Goal: Information Seeking & Learning: Learn about a topic

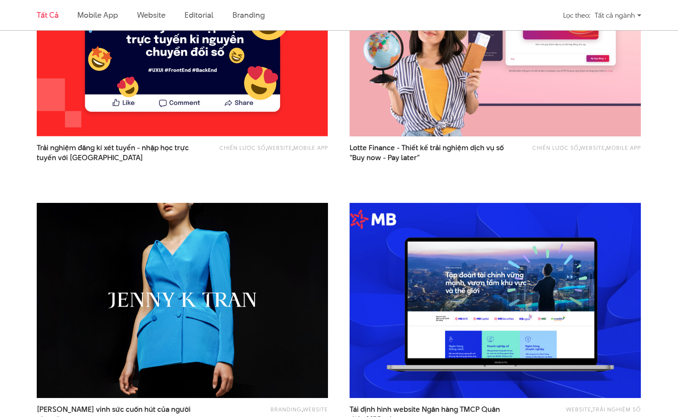
scroll to position [515, 0]
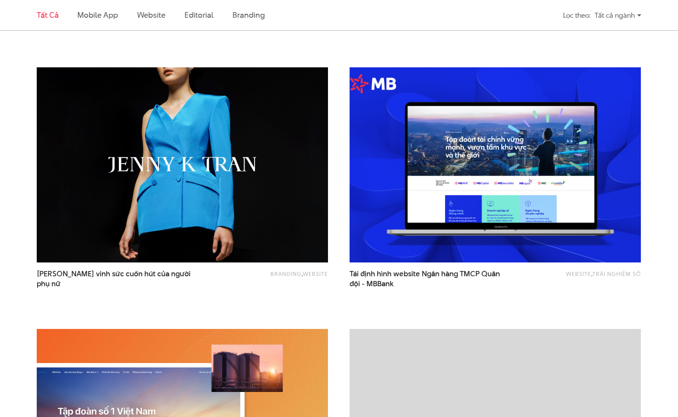
click at [565, 218] on img at bounding box center [495, 164] width 320 height 215
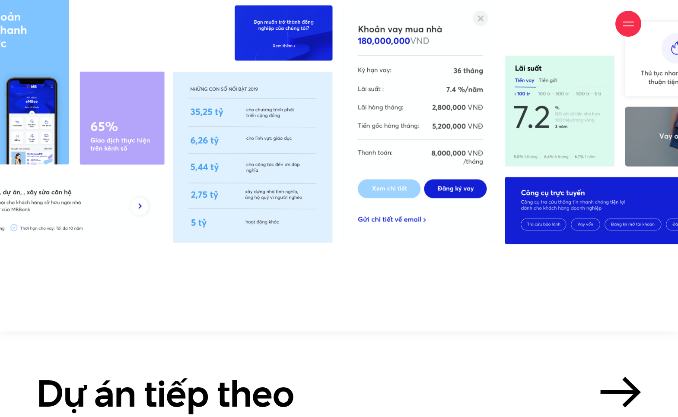
scroll to position [8748, 0]
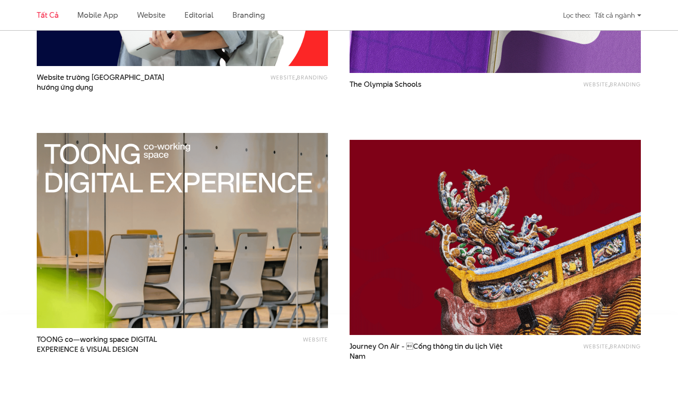
scroll to position [1609, 0]
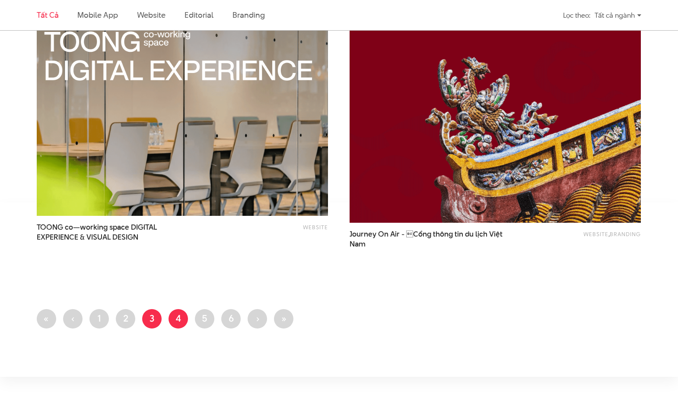
click at [176, 324] on link "Trang 4" at bounding box center [178, 318] width 19 height 19
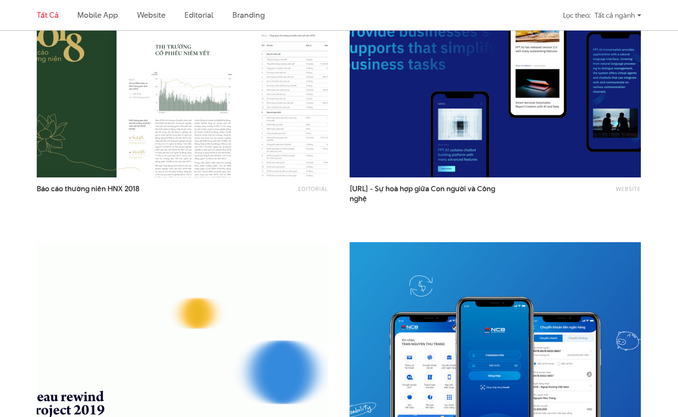
scroll to position [346, 0]
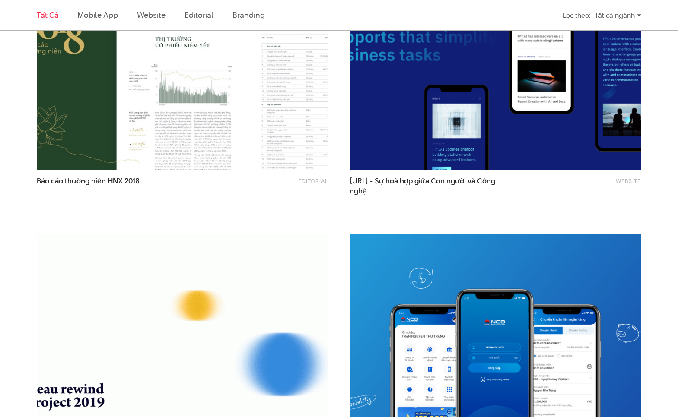
click at [535, 135] on img at bounding box center [495, 72] width 320 height 215
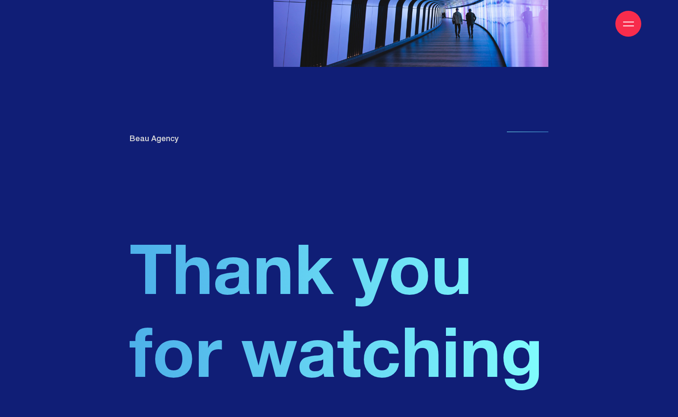
scroll to position [7525, 0]
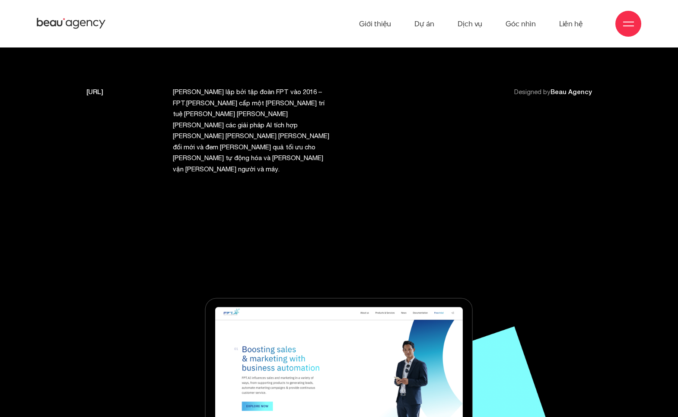
scroll to position [7525, 0]
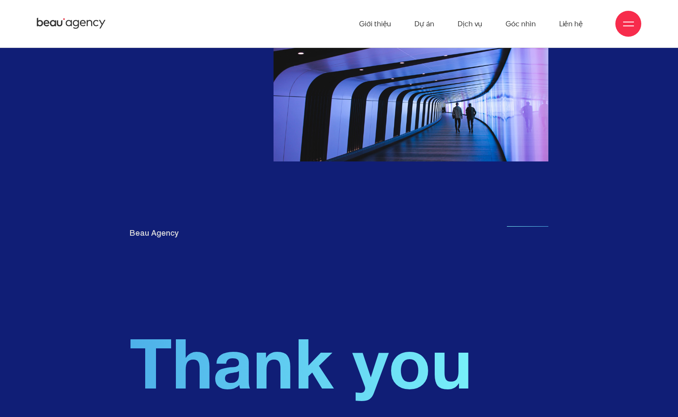
scroll to position [7352, 0]
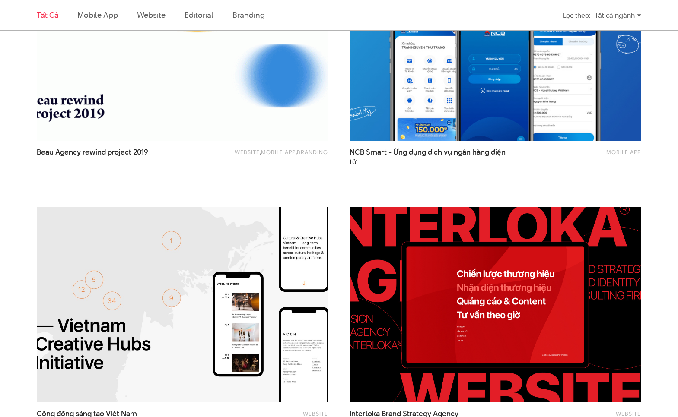
scroll to position [749, 0]
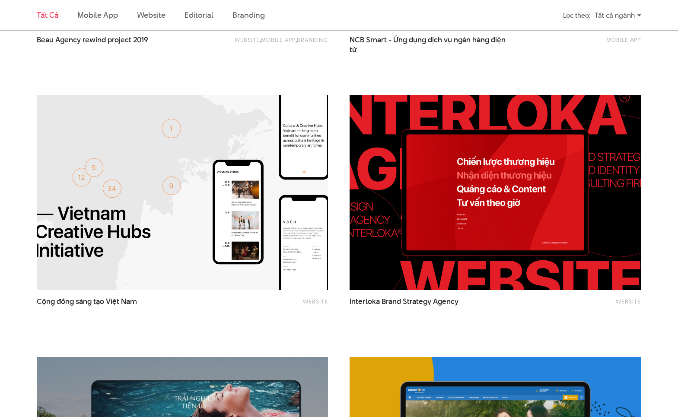
click at [667, 189] on div "Tất cả Mobile app Website Editorial Branding Lọc theo: Tất cả ngành Tất cả ngàn…" at bounding box center [339, 350] width 678 height 1675
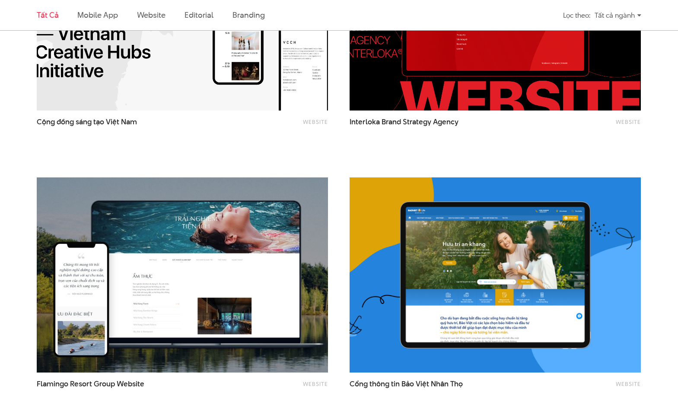
scroll to position [979, 0]
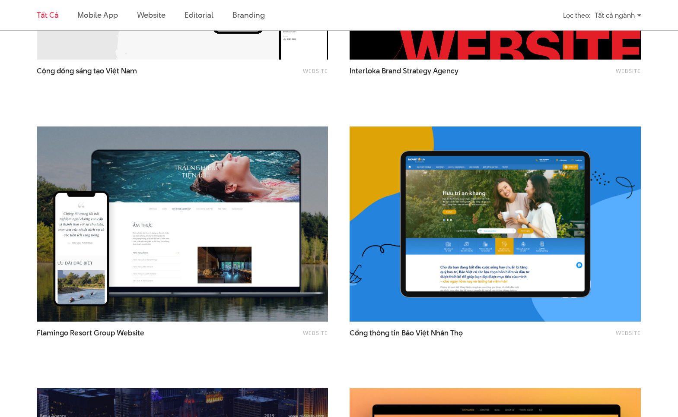
click at [658, 103] on div "Tất cả Mobile app Website Editorial Branding Lọc theo: Tất cả ngành Tất cả ngàn…" at bounding box center [339, 119] width 678 height 1675
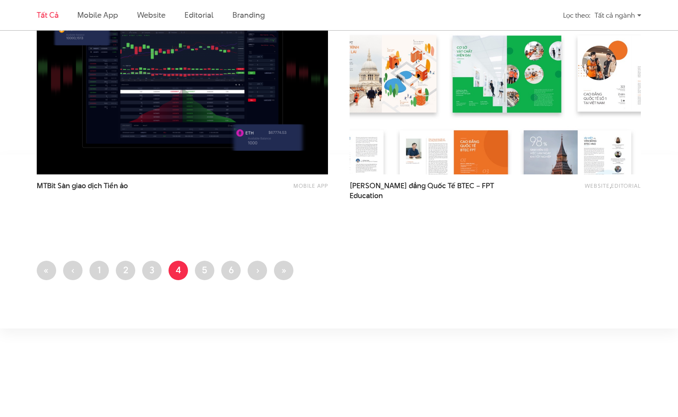
scroll to position [1671, 0]
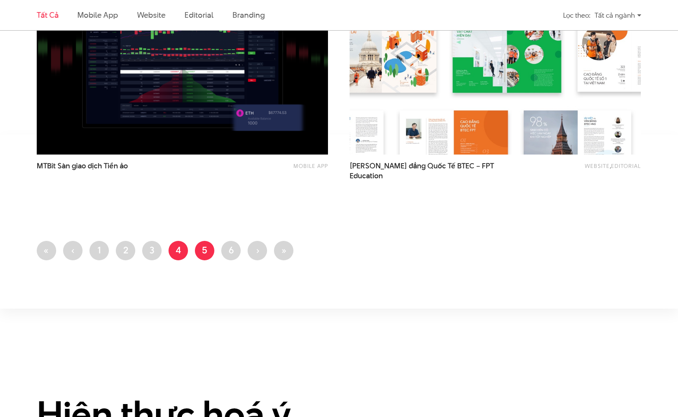
click at [200, 252] on link "Trang 5" at bounding box center [204, 250] width 19 height 19
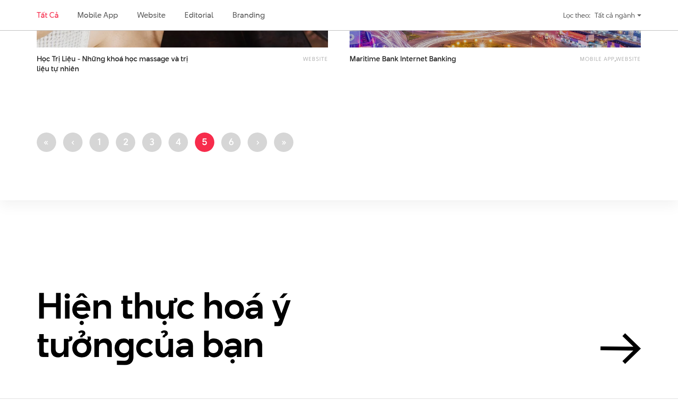
scroll to position [1625, 0]
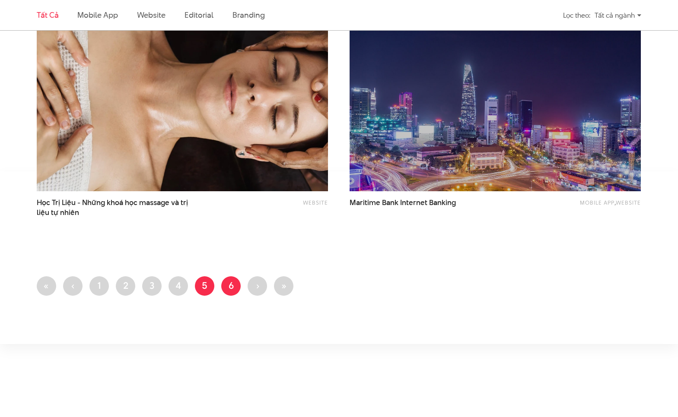
click at [232, 283] on link "Trang 6" at bounding box center [230, 286] width 19 height 19
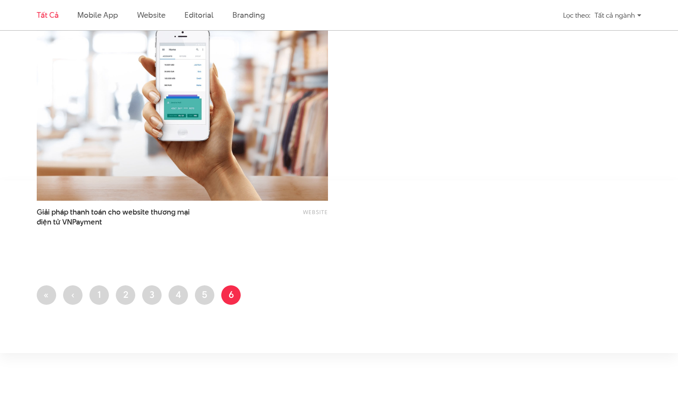
scroll to position [1671, 0]
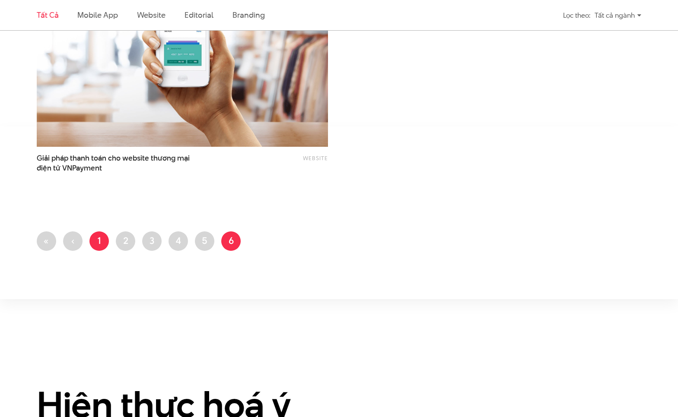
click at [94, 241] on link "Trang 1" at bounding box center [98, 241] width 19 height 19
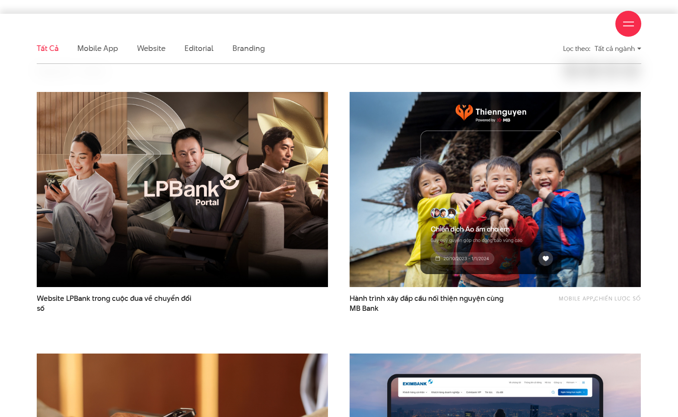
scroll to position [230, 0]
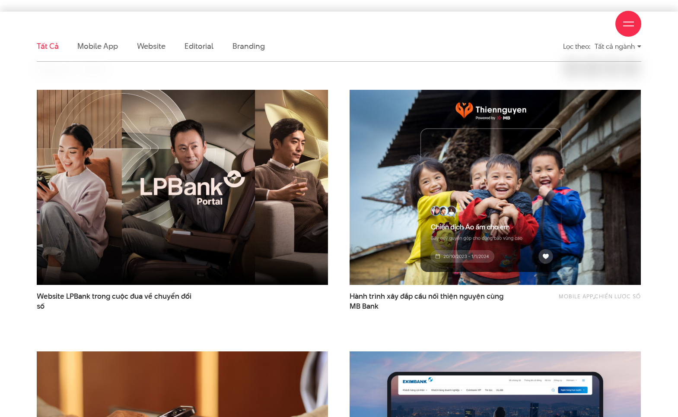
click at [251, 210] on img at bounding box center [182, 187] width 320 height 215
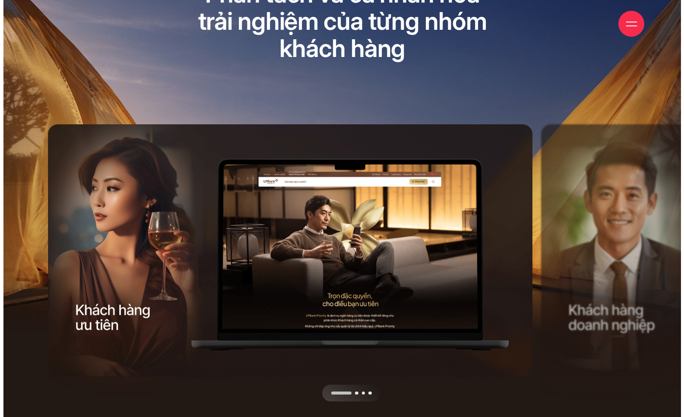
scroll to position [151, 0]
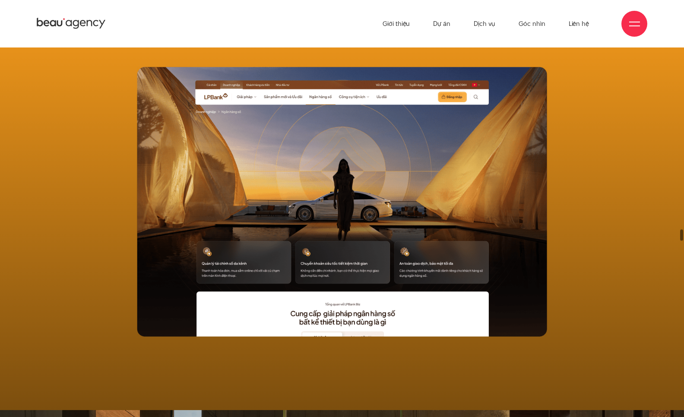
drag, startPoint x: 321, startPoint y: 165, endPoint x: 321, endPoint y: 159, distance: 5.6
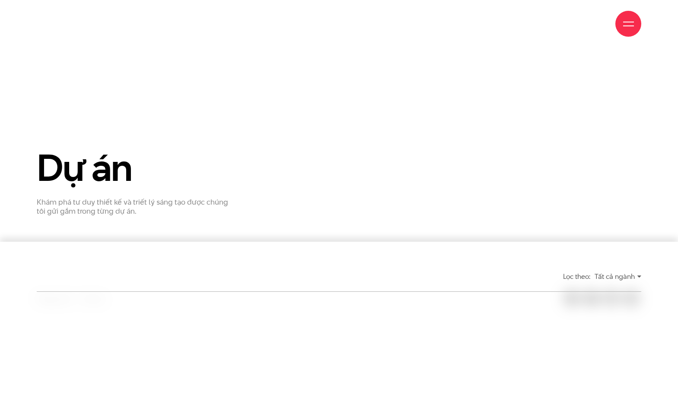
scroll to position [230, 0]
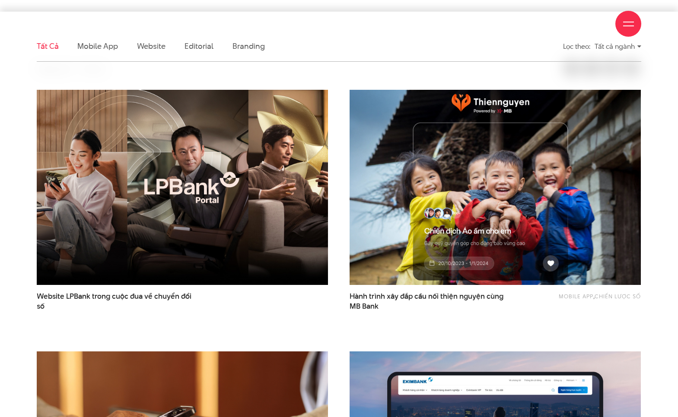
click at [511, 159] on img at bounding box center [495, 187] width 320 height 215
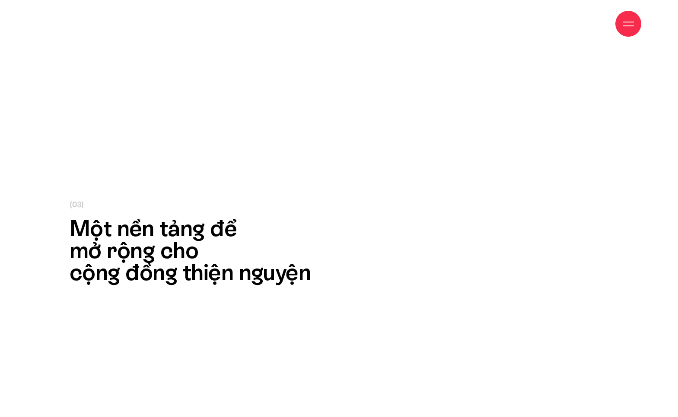
scroll to position [6567, 0]
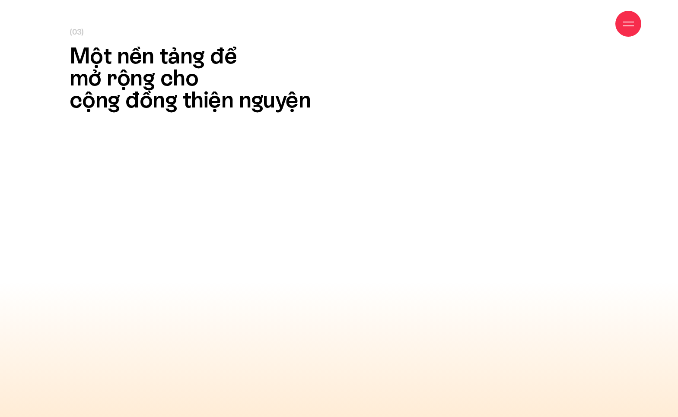
click at [409, 162] on icon at bounding box center [339, 412] width 539 height 526
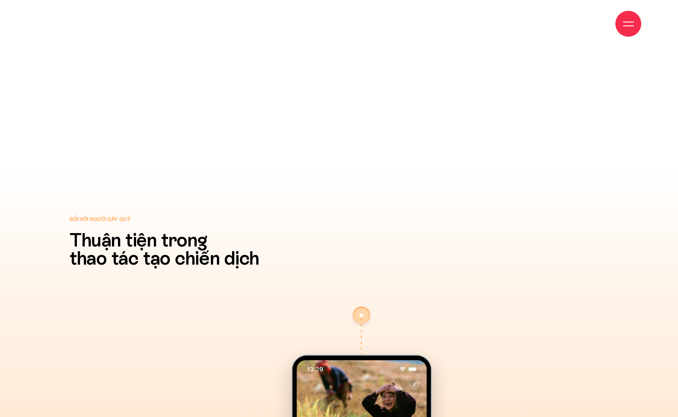
scroll to position [10485, 0]
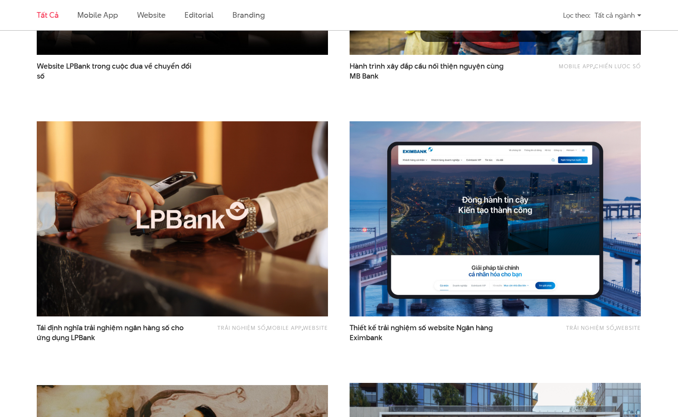
scroll to position [691, 0]
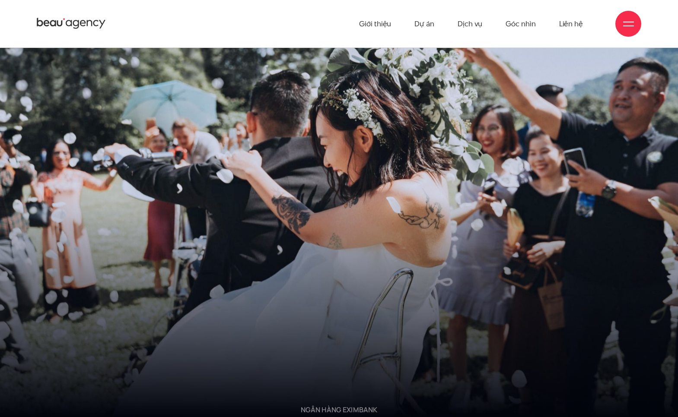
scroll to position [9673, 0]
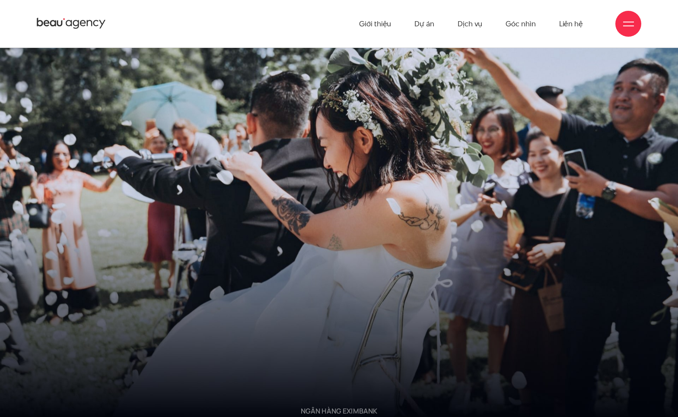
click at [311, 275] on img at bounding box center [339, 211] width 678 height 417
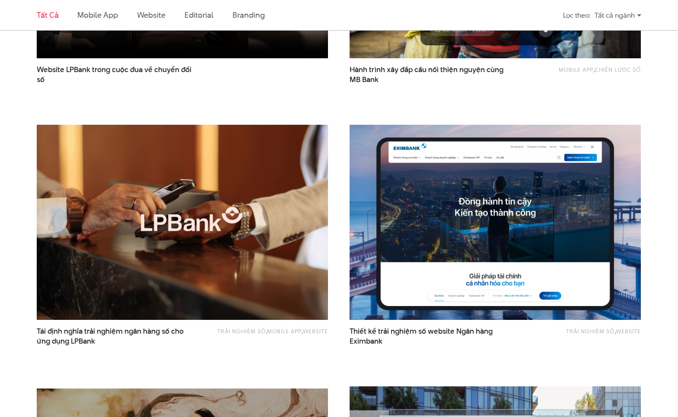
scroll to position [745, 0]
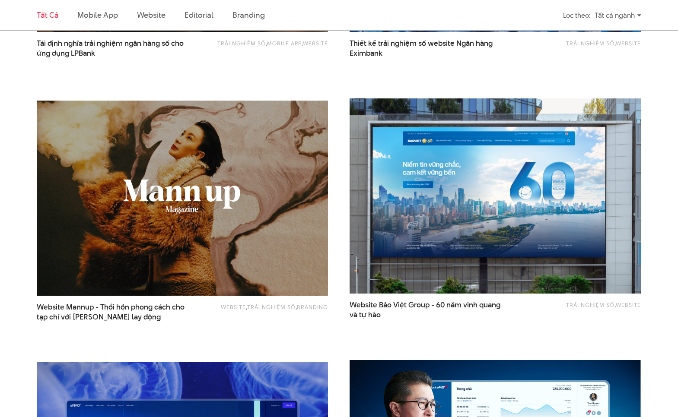
click at [454, 247] on img at bounding box center [495, 196] width 320 height 215
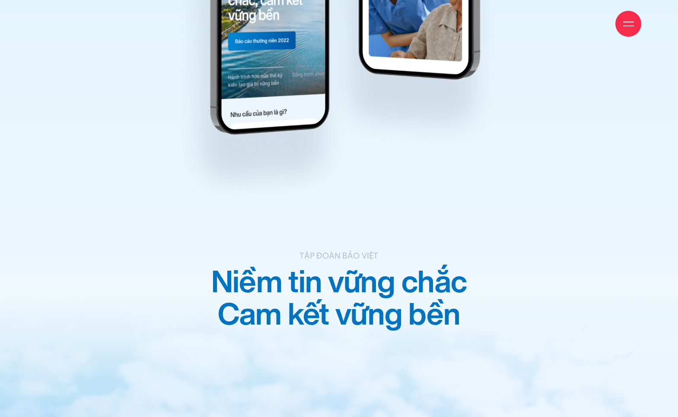
scroll to position [11516, 0]
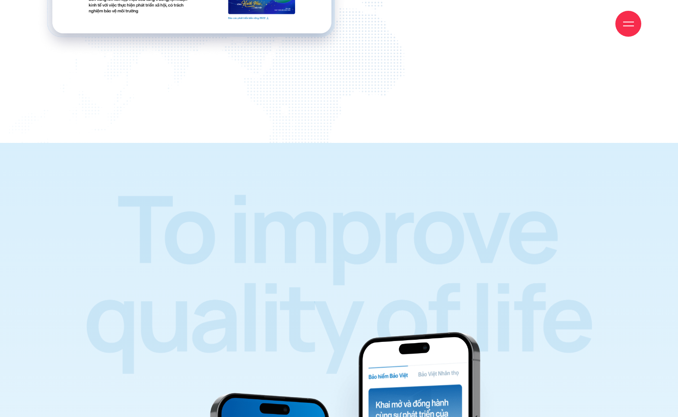
scroll to position [11052, 0]
